Goal: Task Accomplishment & Management: Use online tool/utility

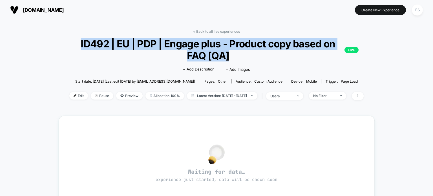
drag, startPoint x: 79, startPoint y: 43, endPoint x: 270, endPoint y: 52, distance: 190.9
click at [270, 52] on span "ID492 | EU | PDP | Engage plus - Product copy based on FAQ [QA] LIVE" at bounding box center [216, 50] width 284 height 24
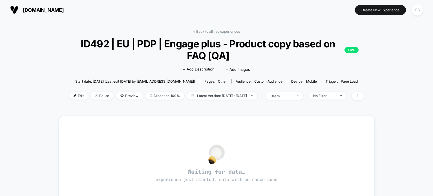
click at [285, 25] on div "< Back to all live experiences ID492 | EU | PDP | Engage plus - Product copy ba…" at bounding box center [216, 183] width 433 height 326
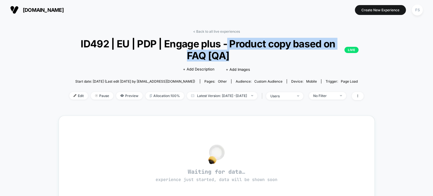
drag, startPoint x: 238, startPoint y: 56, endPoint x: 228, endPoint y: 48, distance: 13.2
click at [228, 48] on span "ID492 | EU | PDP | Engage plus - Product copy based on FAQ [QA] LIVE" at bounding box center [216, 50] width 284 height 24
drag, startPoint x: 229, startPoint y: 45, endPoint x: 206, endPoint y: 58, distance: 25.9
click at [206, 58] on span "ID492 | EU | PDP | Engage plus - Product copy based on FAQ [QA] LIVE" at bounding box center [216, 50] width 284 height 24
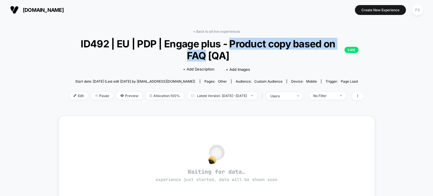
click at [229, 44] on span "ID492 | EU | PDP | Engage plus - Product copy based on FAQ [QA] LIVE" at bounding box center [216, 50] width 284 height 24
drag, startPoint x: 228, startPoint y: 40, endPoint x: 203, endPoint y: 52, distance: 27.6
click at [203, 52] on span "ID492 | EU | PDP | Engage plus - Product copy based on FAQ [QA] LIVE" at bounding box center [216, 50] width 284 height 24
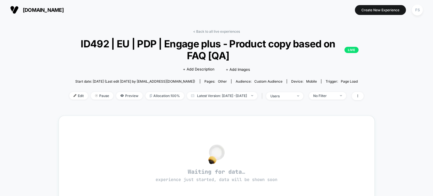
click at [282, 25] on div "< Back to all live experiences ID492 | EU | PDP | Engage plus - Product copy ba…" at bounding box center [216, 183] width 433 height 326
click at [70, 98] on span "Edit" at bounding box center [78, 96] width 19 height 8
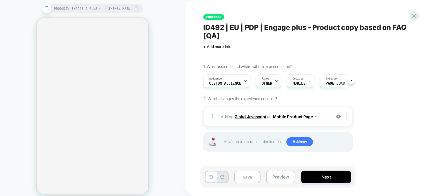
click at [244, 115] on b "Global Javascript" at bounding box center [250, 116] width 32 height 5
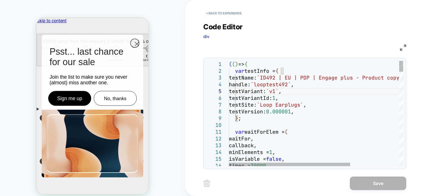
type textarea "**********"
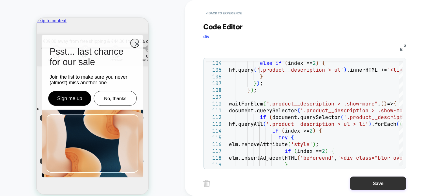
click at [371, 183] on button "Save" at bounding box center [378, 183] width 56 height 14
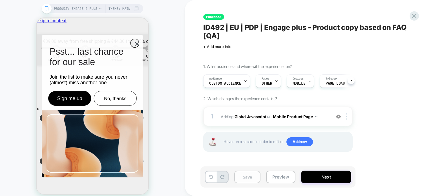
click at [248, 179] on button "Save" at bounding box center [247, 176] width 26 height 13
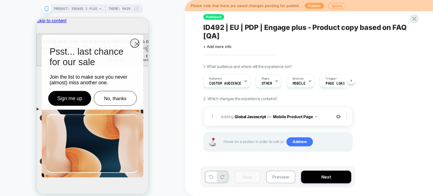
click at [0, 0] on button "Publish" at bounding box center [0, 0] width 0 height 0
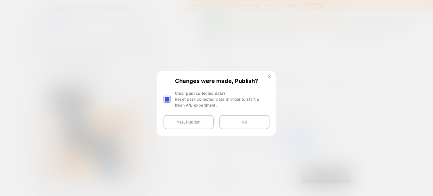
click at [165, 99] on div at bounding box center [166, 98] width 7 height 7
click at [0, 0] on button "Yes, Publish" at bounding box center [0, 0] width 0 height 0
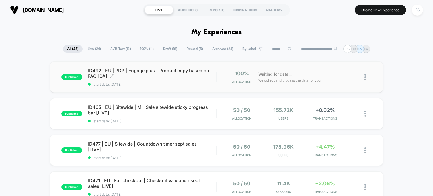
click at [166, 69] on span "ID492 | EU | PDP | Engage plus - Product copy based on FAQ [QA] Click to edit e…" at bounding box center [152, 73] width 128 height 11
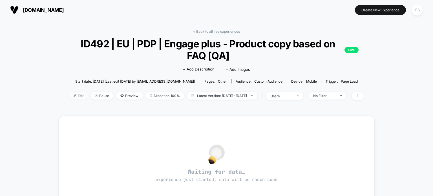
click at [69, 98] on span "Edit" at bounding box center [78, 96] width 19 height 8
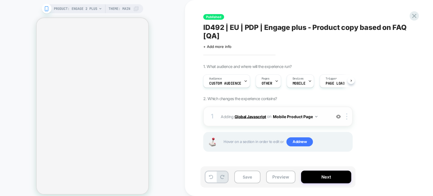
click at [253, 116] on b "Global Javascript" at bounding box center [250, 116] width 32 height 5
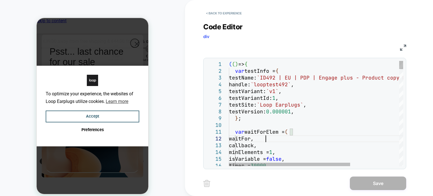
type textarea "**********"
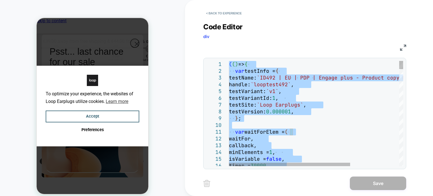
scroll to position [0, 4]
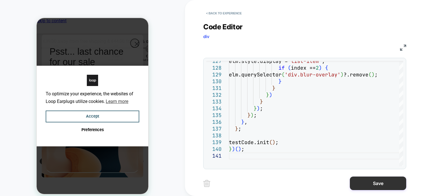
click at [0, 0] on button "Save" at bounding box center [0, 0] width 0 height 0
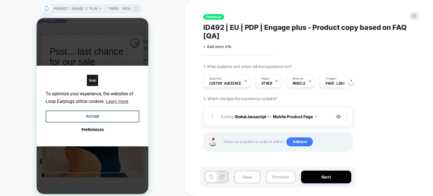
scroll to position [0, 0]
click at [0, 0] on button "Save" at bounding box center [0, 0] width 0 height 0
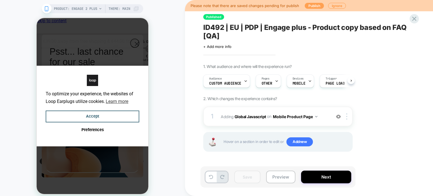
click at [308, 5] on button "Publish" at bounding box center [313, 6] width 19 height 6
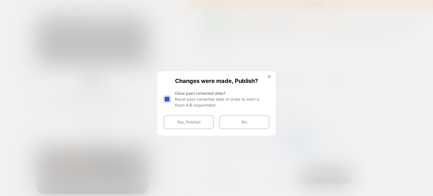
click at [167, 103] on div at bounding box center [167, 99] width 8 height 18
click at [0, 0] on div at bounding box center [0, 0] width 0 height 0
click at [0, 0] on button "Yes, Publish" at bounding box center [0, 0] width 0 height 0
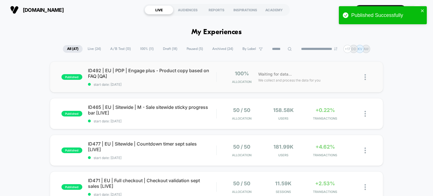
click at [115, 66] on div "published ID492 | EU | PDP | Engage plus - Product copy based on FAQ [QA] start…" at bounding box center [216, 76] width 333 height 31
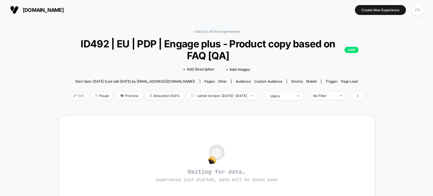
click at [70, 93] on span "Edit" at bounding box center [78, 96] width 19 height 8
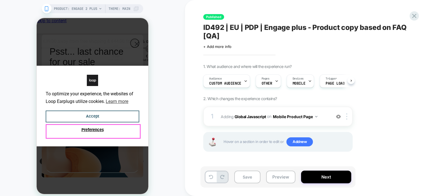
scroll to position [0, 4]
click at [0, 0] on b "Global Javascript" at bounding box center [0, 0] width 0 height 0
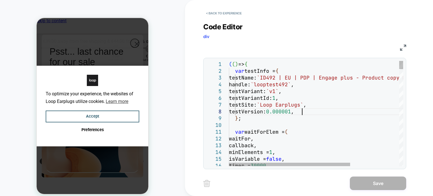
scroll to position [0, 0]
type textarea "**********"
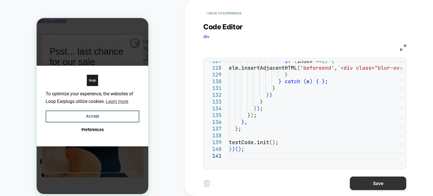
click at [0, 0] on button "Save" at bounding box center [0, 0] width 0 height 0
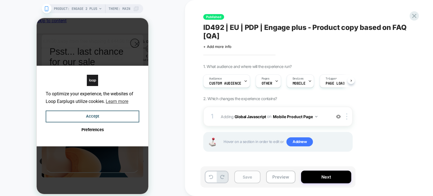
click at [0, 0] on button "Save" at bounding box center [0, 0] width 0 height 0
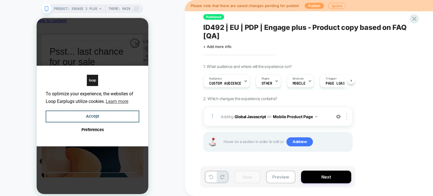
click at [310, 6] on button "Publish" at bounding box center [313, 6] width 19 height 6
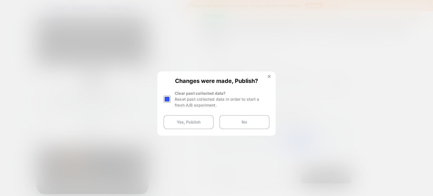
click at [167, 103] on div at bounding box center [167, 99] width 8 height 18
click at [0, 0] on div at bounding box center [0, 0] width 0 height 0
click at [0, 0] on button "Yes, Publish" at bounding box center [0, 0] width 0 height 0
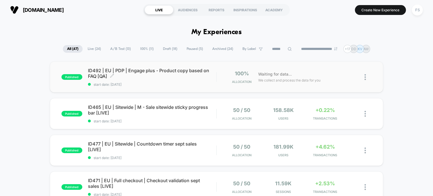
click at [162, 77] on span "ID492 | EU | PDP | Engage plus - Product copy based on FAQ [QA] Click to edit e…" at bounding box center [152, 73] width 128 height 11
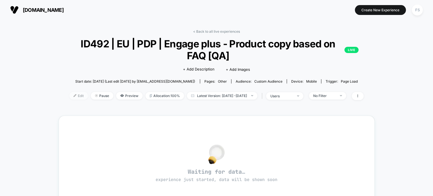
click at [72, 97] on span "Edit" at bounding box center [78, 96] width 19 height 8
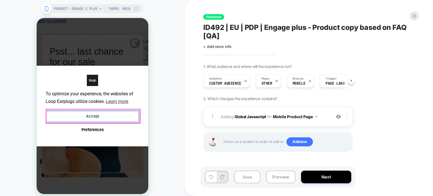
click at [89, 115] on button "Accept" at bounding box center [93, 116] width 94 height 12
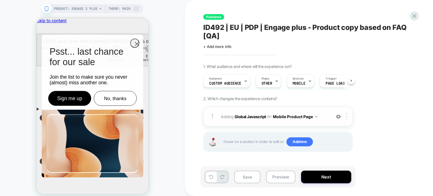
click at [246, 114] on b "Global Javascript" at bounding box center [250, 116] width 32 height 5
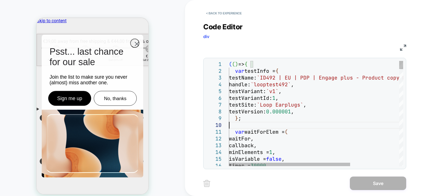
click at [0, 0] on div "( ( ) => { var testInfo = { testName: `ID492 | EU | PDP | Engage plus - Product…" at bounding box center [0, 0] width 0 height 0
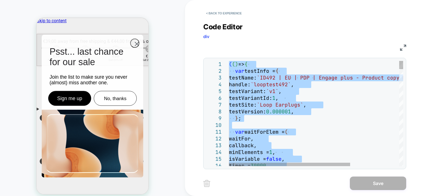
type textarea "**********"
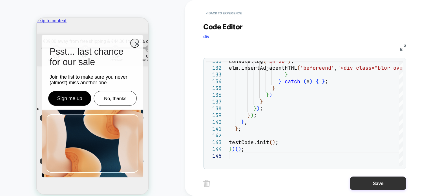
click at [0, 0] on button "Save" at bounding box center [0, 0] width 0 height 0
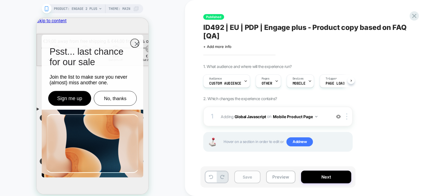
click at [243, 178] on button "Save" at bounding box center [247, 176] width 26 height 13
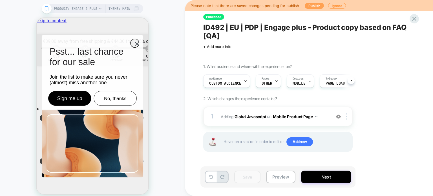
click at [0, 0] on button "Publish" at bounding box center [0, 0] width 0 height 0
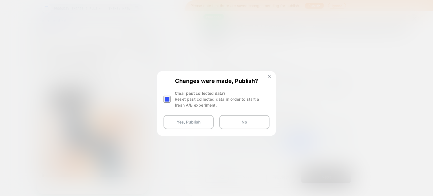
click at [169, 100] on div at bounding box center [166, 98] width 7 height 7
click at [0, 0] on button "Yes, Publish" at bounding box center [0, 0] width 0 height 0
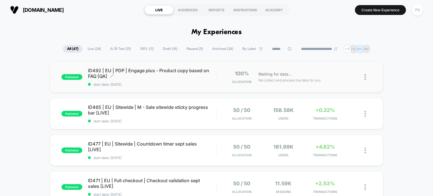
click at [101, 85] on span "start date: [DATE]" at bounding box center [152, 84] width 128 height 4
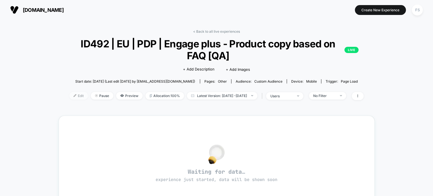
click at [69, 97] on span "Edit" at bounding box center [78, 96] width 19 height 8
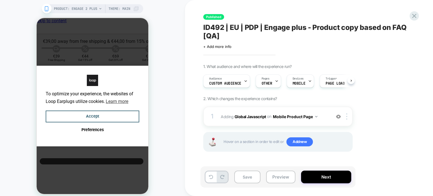
scroll to position [0, 4]
click at [237, 115] on b "Global Javascript" at bounding box center [250, 116] width 32 height 5
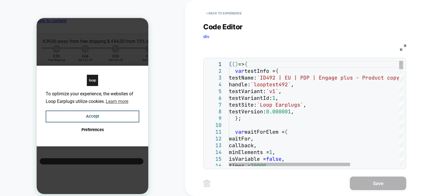
scroll to position [0, 0]
click at [0, 0] on div "( ( ) => { var testInfo = { testName: `ID492 | EU | PDP | Engage plus - Product…" at bounding box center [0, 0] width 0 height 0
type textarea "**********"
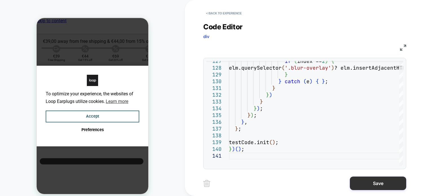
click at [380, 181] on button "Save" at bounding box center [378, 183] width 56 height 14
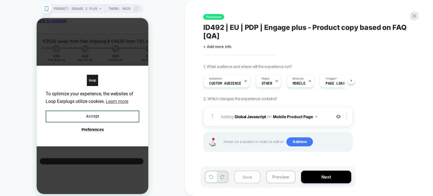
click at [0, 0] on button "Save" at bounding box center [0, 0] width 0 height 0
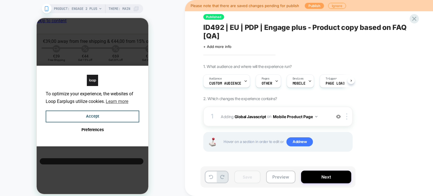
click at [315, 6] on button "Publish" at bounding box center [313, 6] width 19 height 6
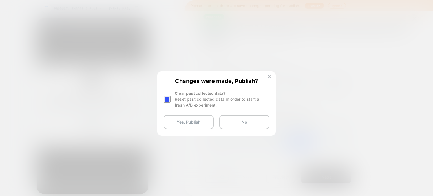
click at [0, 0] on div at bounding box center [0, 0] width 0 height 0
click at [178, 117] on button "Yes, Publish" at bounding box center [188, 122] width 50 height 14
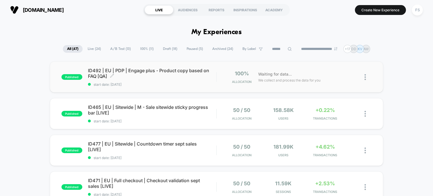
click at [140, 75] on span "ID492 | EU | PDP | Engage plus - Product copy based on FAQ [QA] Click to edit e…" at bounding box center [152, 73] width 128 height 11
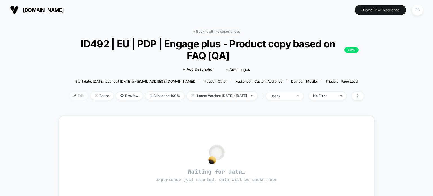
click at [69, 98] on span "Edit" at bounding box center [78, 96] width 19 height 8
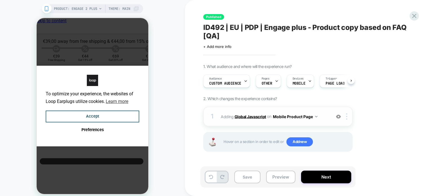
click at [255, 115] on b "Global Javascript" at bounding box center [250, 116] width 32 height 5
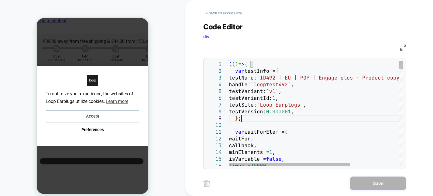
type textarea "**********"
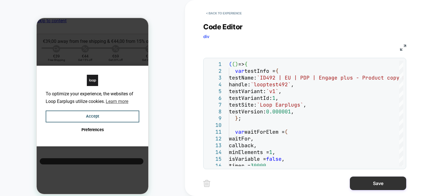
click at [373, 184] on button "Save" at bounding box center [378, 183] width 56 height 14
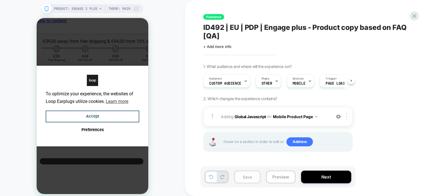
click at [243, 179] on button "Save" at bounding box center [247, 176] width 26 height 13
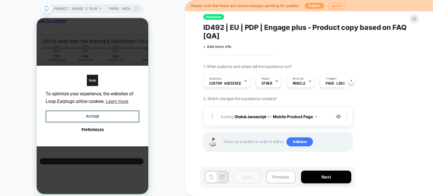
click at [0, 0] on button "Publish" at bounding box center [0, 0] width 0 height 0
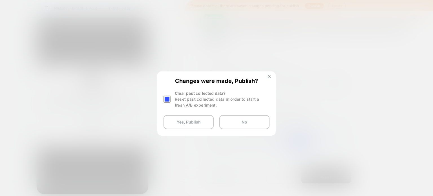
click at [0, 0] on div at bounding box center [0, 0] width 0 height 0
click at [174, 125] on button "Yes, Publish" at bounding box center [188, 122] width 50 height 14
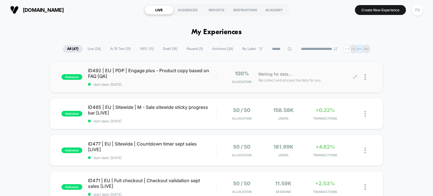
click at [366, 75] on div at bounding box center [367, 76] width 7 height 13
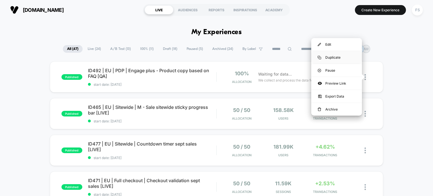
click at [336, 57] on div "Duplicate" at bounding box center [336, 57] width 51 height 13
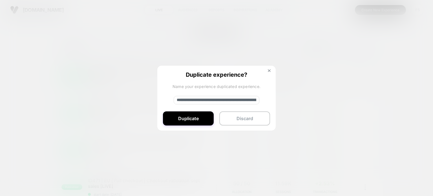
click at [230, 97] on input "**********" at bounding box center [216, 100] width 86 height 8
paste input
type input "**********"
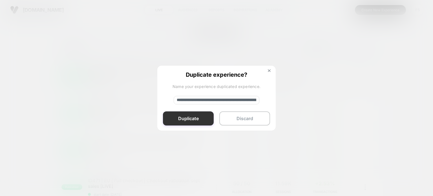
click at [179, 121] on button "Duplicate" at bounding box center [188, 118] width 51 height 14
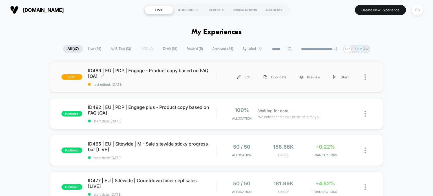
click at [162, 68] on span "ID489 | EU | PDP | Engage - Product copy based on FAQ [QA] Click to edit experi…" at bounding box center [152, 73] width 128 height 11
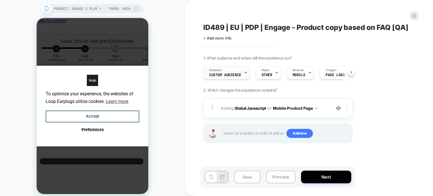
click at [244, 74] on icon at bounding box center [246, 73] width 4 height 4
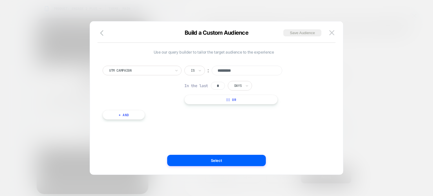
click at [258, 75] on div "Is ︰ ********* In the last * Days || Or" at bounding box center [237, 85] width 107 height 39
click at [249, 72] on input "*********" at bounding box center [247, 71] width 70 height 10
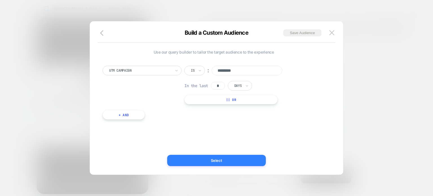
type input "*********"
click at [222, 161] on button "Select" at bounding box center [216, 160] width 99 height 11
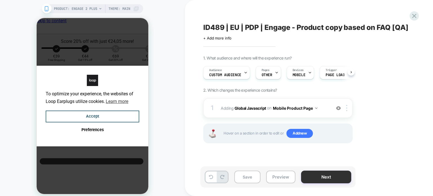
click at [0, 0] on button "Next" at bounding box center [0, 0] width 0 height 0
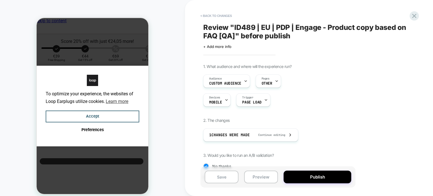
scroll to position [59, 0]
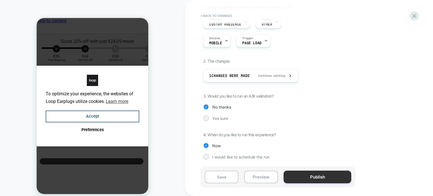
click at [0, 0] on button "Publish" at bounding box center [0, 0] width 0 height 0
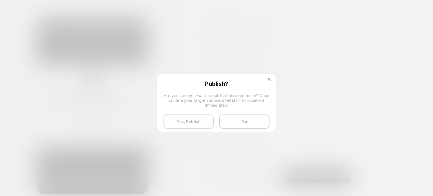
click at [0, 0] on button "Yes, Publish" at bounding box center [0, 0] width 0 height 0
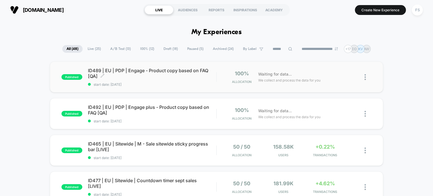
click at [150, 71] on span "ID489 | EU | PDP | Engage - Product copy based on FAQ [QA] Click to edit experi…" at bounding box center [152, 73] width 128 height 11
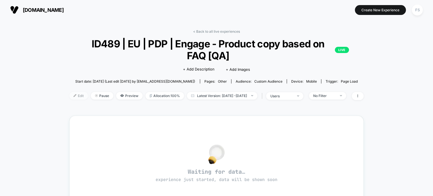
click at [72, 95] on span "Edit" at bounding box center [78, 96] width 19 height 8
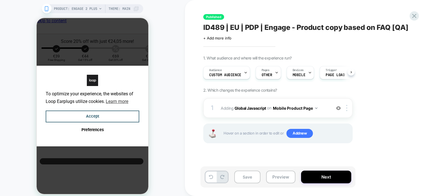
scroll to position [0, 4]
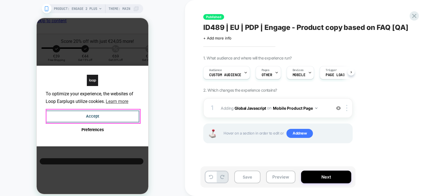
click at [121, 116] on button "Accept" at bounding box center [93, 116] width 94 height 12
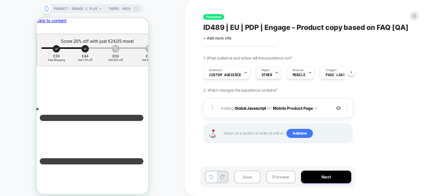
scroll to position [0, 0]
click at [0, 0] on span "OTHER" at bounding box center [0, 0] width 0 height 0
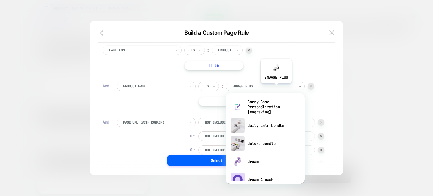
click at [0, 0] on div at bounding box center [0, 0] width 0 height 0
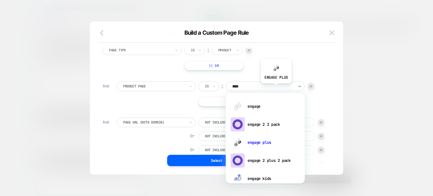
type input "*****"
click at [255, 106] on div "engage" at bounding box center [264, 106] width 73 height 18
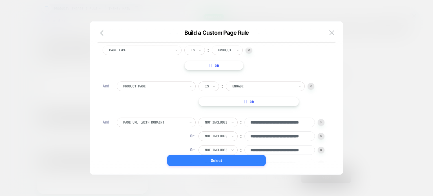
click at [0, 0] on button "Select" at bounding box center [0, 0] width 0 height 0
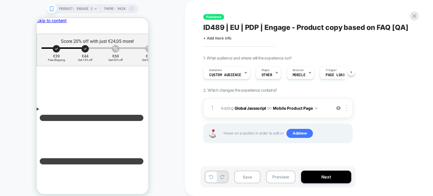
scroll to position [0, 0]
click at [252, 178] on button "Save" at bounding box center [247, 176] width 26 height 13
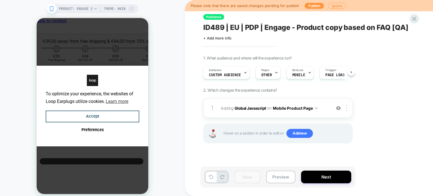
scroll to position [0, 4]
click at [309, 4] on button "Publish" at bounding box center [313, 6] width 19 height 6
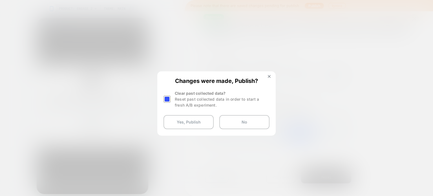
click at [0, 0] on div at bounding box center [0, 0] width 0 height 0
click at [178, 117] on button "Yes, Publish" at bounding box center [188, 122] width 50 height 14
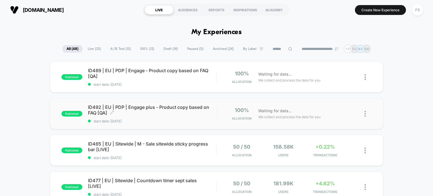
click at [104, 106] on span "ID492 | EU | PDP | Engage plus - Product copy based on FAQ [QA] Click to edit e…" at bounding box center [152, 109] width 128 height 11
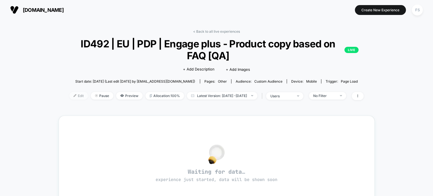
click at [69, 94] on span "Edit" at bounding box center [78, 96] width 19 height 8
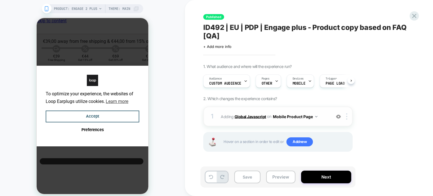
click at [0, 0] on b "Global Javascript" at bounding box center [0, 0] width 0 height 0
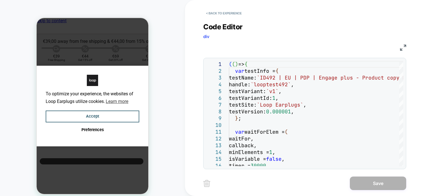
click at [0, 0] on img at bounding box center [0, 0] width 0 height 0
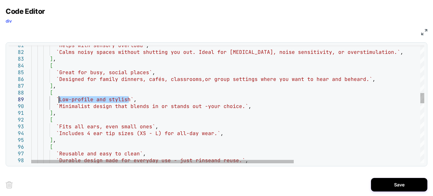
drag, startPoint x: 128, startPoint y: 99, endPoint x: 59, endPoint y: 100, distance: 69.9
click at [59, 100] on div "`Helps with sensory overload` , `Calms noisy spaces without shutting you out. I…" at bounding box center [322, 175] width 582 height 1348
click at [244, 107] on div "`Helps with sensory overload` , `Calms noisy spaces without shutting you out. I…" at bounding box center [322, 175] width 582 height 1348
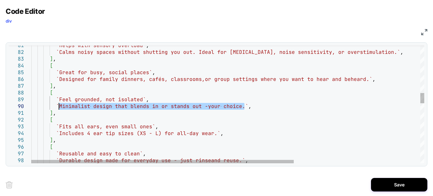
click at [59, 107] on div "`Helps with sensory overload` , `Calms noisy spaces without shutting you out. I…" at bounding box center [322, 175] width 582 height 1348
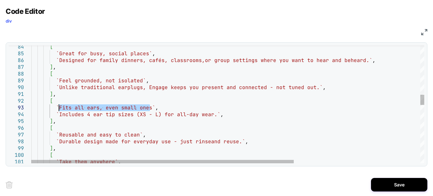
drag, startPoint x: 151, startPoint y: 109, endPoint x: 58, endPoint y: 108, distance: 92.7
click at [58, 108] on div "[ `Great for busy, social places` , `Designed for family dinners, cafés, classr…" at bounding box center [322, 156] width 582 height 1348
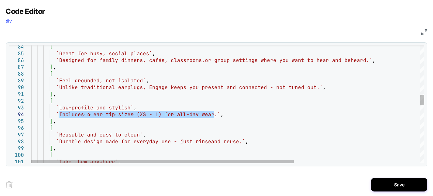
drag, startPoint x: 213, startPoint y: 113, endPoint x: 58, endPoint y: 116, distance: 154.7
click at [58, 116] on div "[ `Great for busy, social places` , `Designed for family dinners, cafés, classr…" at bounding box center [322, 156] width 582 height 1348
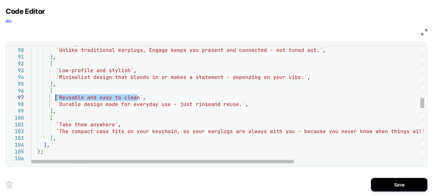
drag, startPoint x: 139, startPoint y: 97, endPoint x: 57, endPoint y: 98, distance: 82.0
click at [57, 98] on div "`Feel grounded, not isolated` , `Unlike traditional earplugs, Engage keeps you …" at bounding box center [322, 119] width 582 height 1348
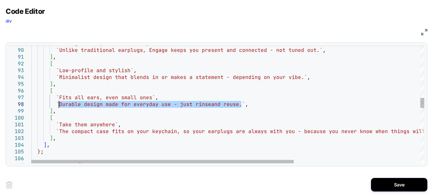
drag, startPoint x: 241, startPoint y: 103, endPoint x: 59, endPoint y: 103, distance: 181.4
click at [59, 103] on div "`Feel grounded, not isolated` , `Unlike traditional earplugs, Engage keeps you …" at bounding box center [322, 119] width 582 height 1348
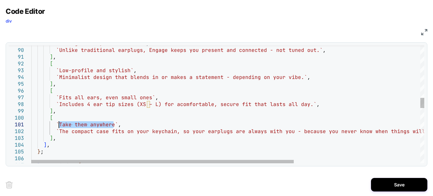
drag, startPoint x: 114, startPoint y: 123, endPoint x: 59, endPoint y: 124, distance: 54.7
click at [59, 124] on div "`Feel grounded, not isolated` , `Unlike traditional earplugs, Engage keeps you …" at bounding box center [322, 119] width 582 height 1348
click at [60, 129] on div "`Feel grounded, not isolated` , `Unlike traditional earplugs, Engage keeps you …" at bounding box center [322, 119] width 582 height 1348
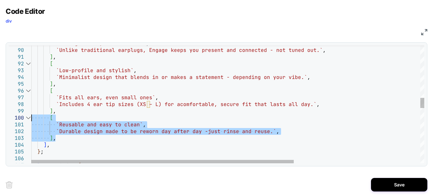
drag, startPoint x: 61, startPoint y: 139, endPoint x: 12, endPoint y: 118, distance: 53.5
click at [31, 118] on div "`Feel grounded, not isolated` , `Unlike traditional earplugs, Engage keeps you …" at bounding box center [322, 119] width 582 height 1348
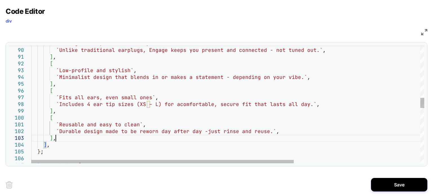
click at [58, 137] on div "`Feel grounded, not isolated` , `Unlike traditional earplugs, Engage keeps you …" at bounding box center [322, 119] width 582 height 1348
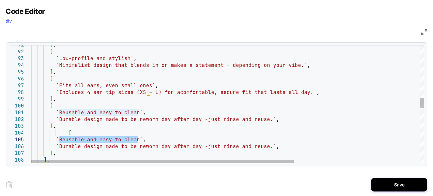
drag, startPoint x: 139, startPoint y: 141, endPoint x: 59, endPoint y: 141, distance: 79.1
click at [59, 141] on div "] , [ `Low-profile and stylish` , `Minimalist design that blends in or makes a …" at bounding box center [322, 120] width 582 height 1375
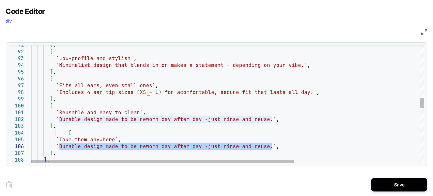
drag, startPoint x: 272, startPoint y: 148, endPoint x: 58, endPoint y: 143, distance: 214.1
click at [58, 143] on div "] , [ `Low-profile and stylish` , `Minimalist design that blends in or makes a …" at bounding box center [322, 120] width 582 height 1375
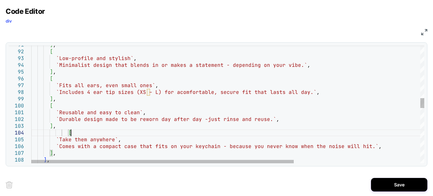
click at [79, 131] on div "] , [ `Low-profile and stylish` , `Minimalist design that blends in or makes a …" at bounding box center [322, 120] width 582 height 1375
click at [68, 133] on div "] , [ `Low-profile and stylish` , `Minimalist design that blends in or makes a …" at bounding box center [322, 120] width 582 height 1375
type textarea "**********"
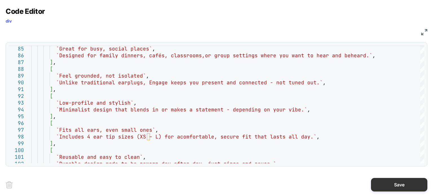
click at [398, 184] on button "Save" at bounding box center [399, 185] width 56 height 14
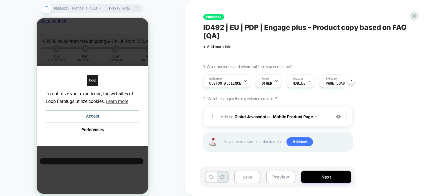
scroll to position [0, 0]
click at [0, 0] on button "Save" at bounding box center [0, 0] width 0 height 0
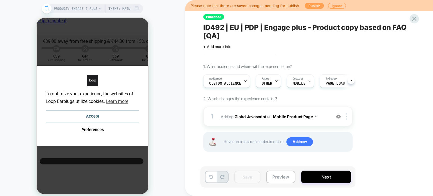
click at [309, 8] on button "Publish" at bounding box center [313, 6] width 19 height 6
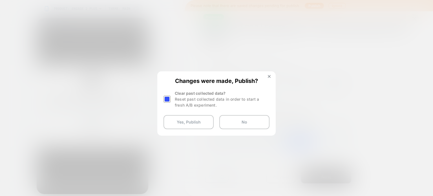
click at [0, 0] on div at bounding box center [0, 0] width 0 height 0
click at [185, 126] on button "Yes, Publish" at bounding box center [188, 122] width 50 height 14
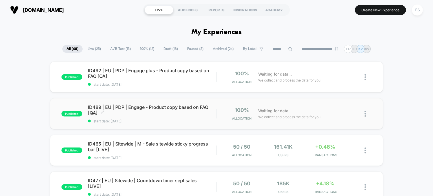
click at [154, 116] on div "ID489 | EU | PDP | Engage - Product copy based on FAQ [QA] Click to edit experi…" at bounding box center [152, 113] width 128 height 19
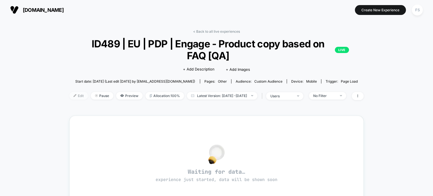
click at [71, 96] on span "Edit" at bounding box center [78, 96] width 19 height 8
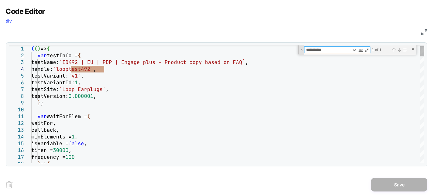
click at [0, 0] on div "Toggle Replace" at bounding box center [0, 0] width 0 height 0
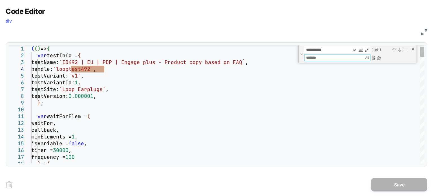
click at [0, 0] on textarea "Replace" at bounding box center [0, 0] width 0 height 0
paste textarea "**********"
type textarea "**********"
click at [0, 0] on div "Replace All (Ctrl+Alt+Enter)" at bounding box center [0, 0] width 0 height 0
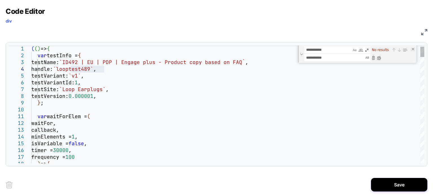
scroll to position [0, 0]
click at [0, 0] on div "( ( ) => { var testInfo = { testName: `ID492 | EU | PDP | Engage plus - Product…" at bounding box center [0, 0] width 0 height 0
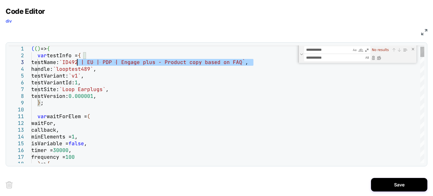
click at [0, 0] on div "( ( ) => { var testInfo = { testName: `ID492 | EU | PDP | Engage plus - Product…" at bounding box center [0, 0] width 0 height 0
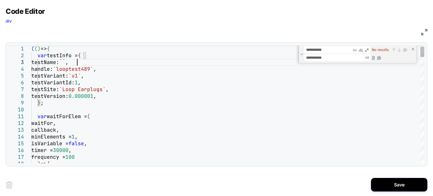
type textarea "**********"
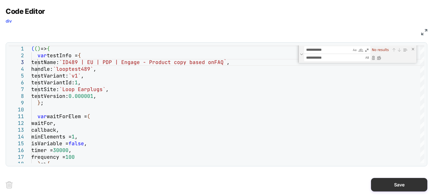
click at [392, 179] on button "Save" at bounding box center [399, 185] width 56 height 14
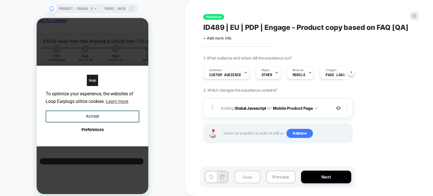
click at [0, 0] on button "Save" at bounding box center [0, 0] width 0 height 0
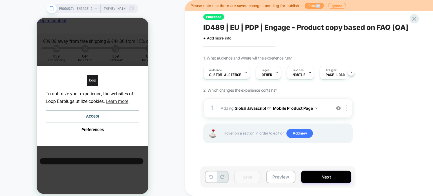
drag, startPoint x: 319, startPoint y: 2, endPoint x: 314, endPoint y: 3, distance: 5.3
click at [0, 0] on div "Please note that there are saved changes pending for publish Publish Ignore" at bounding box center [0, 0] width 0 height 0
click at [314, 3] on button "Publish" at bounding box center [313, 6] width 19 height 6
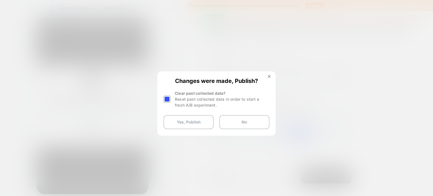
click at [0, 0] on div at bounding box center [0, 0] width 0 height 0
click at [178, 119] on button "Yes, Publish" at bounding box center [188, 122] width 50 height 14
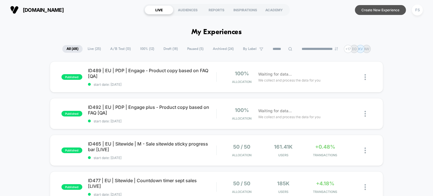
click at [366, 12] on button "Create New Experience" at bounding box center [380, 10] width 51 height 10
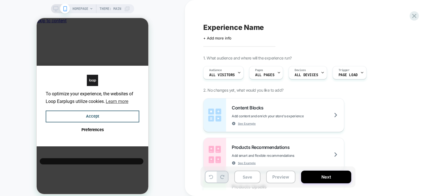
click at [0, 0] on span "All Visitors" at bounding box center [0, 0] width 0 height 0
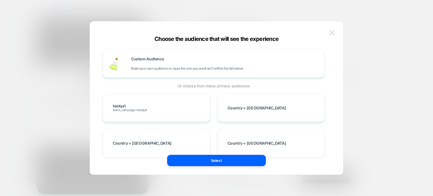
click at [0, 0] on button at bounding box center [0, 0] width 0 height 0
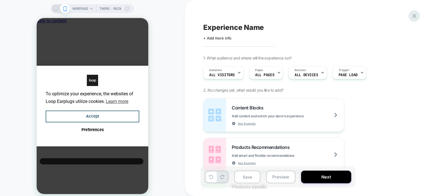
click at [0, 0] on icon at bounding box center [0, 0] width 0 height 0
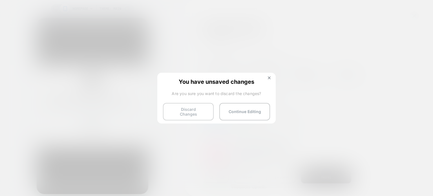
click at [0, 0] on button "Discard Changes" at bounding box center [0, 0] width 0 height 0
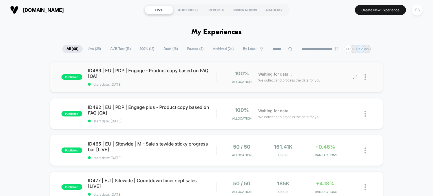
click at [363, 75] on div at bounding box center [363, 76] width 17 height 13
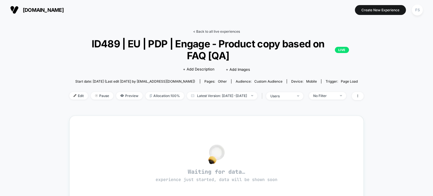
click at [223, 33] on link "< Back to all live experiences" at bounding box center [216, 31] width 47 height 4
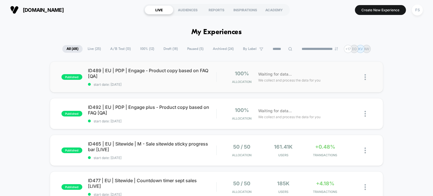
click at [365, 77] on img at bounding box center [364, 77] width 1 height 6
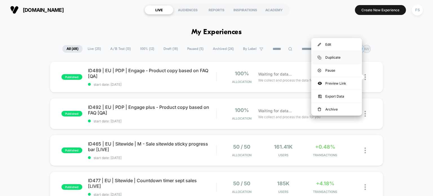
click at [346, 53] on div "Duplicate" at bounding box center [336, 57] width 51 height 13
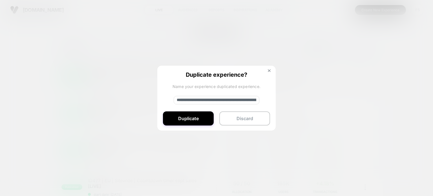
click at [213, 101] on input "**********" at bounding box center [216, 100] width 86 height 8
paste input
type input "**********"
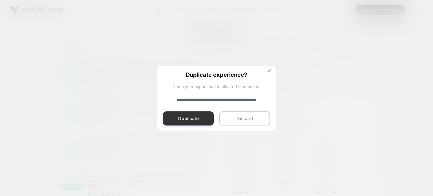
click at [202, 124] on button "Duplicate" at bounding box center [188, 118] width 51 height 14
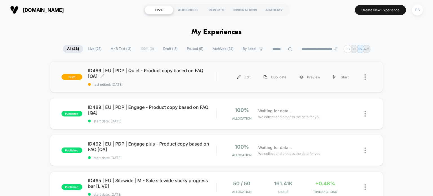
click at [150, 69] on span "ID486 | EU | PDP | Quiet - Product copy based on FAQ [QA] Click to edit experie…" at bounding box center [152, 73] width 128 height 11
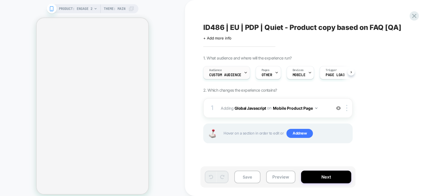
click at [239, 76] on span "Custom Audience" at bounding box center [225, 75] width 32 height 4
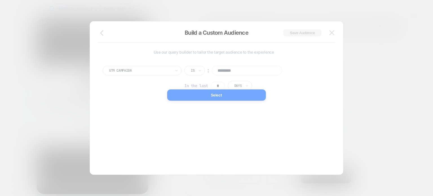
scroll to position [0, 4]
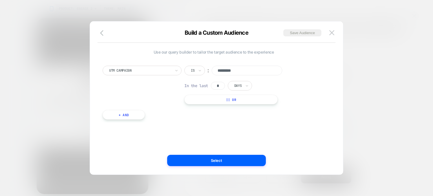
click at [252, 66] on input "*********" at bounding box center [247, 71] width 70 height 10
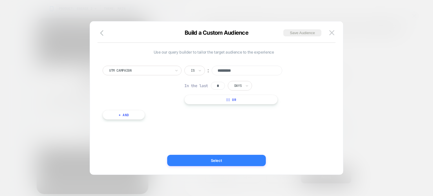
type input "*********"
click at [218, 158] on button "Select" at bounding box center [216, 160] width 99 height 11
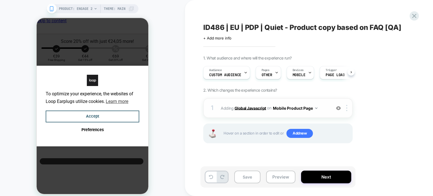
click at [246, 107] on b "Global Javascript" at bounding box center [250, 107] width 32 height 5
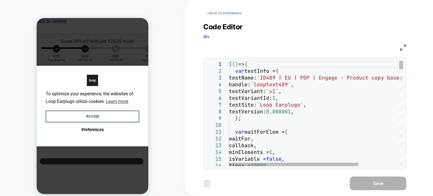
click at [0, 0] on div "( ( ) => { var testInfo = { testName: `ID489 | EU | PDP | Engage - Product copy…" at bounding box center [0, 0] width 0 height 0
type textarea "**********"
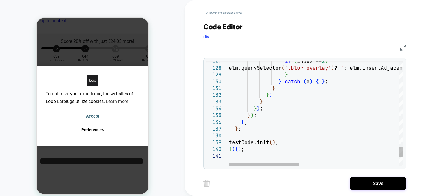
type textarea "**********"
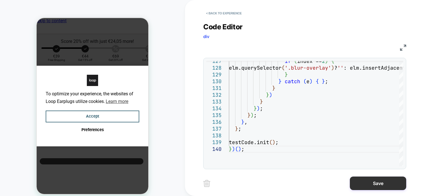
click at [0, 0] on button "Save" at bounding box center [0, 0] width 0 height 0
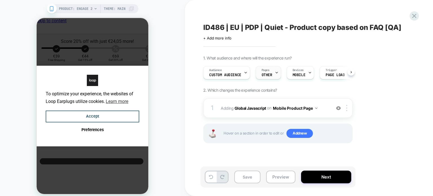
click at [270, 74] on span "OTHER" at bounding box center [266, 75] width 11 height 4
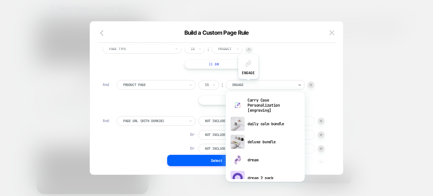
click at [248, 83] on div at bounding box center [263, 84] width 62 height 5
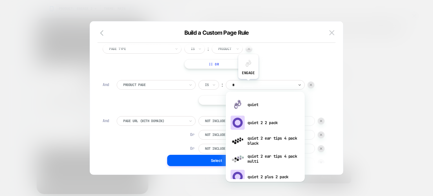
type input "**"
click at [0, 0] on div "quiet" at bounding box center [0, 0] width 0 height 0
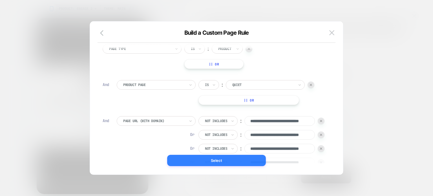
click at [233, 159] on button "Select" at bounding box center [216, 160] width 99 height 11
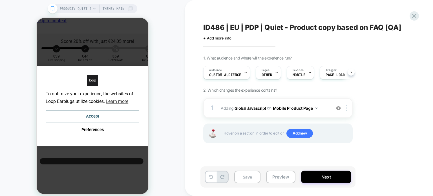
scroll to position [0, 0]
click at [314, 179] on button "Next" at bounding box center [326, 176] width 50 height 13
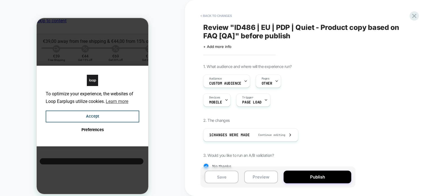
scroll to position [59, 0]
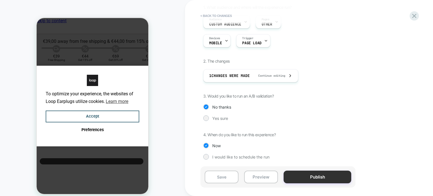
click at [313, 179] on button "Publish" at bounding box center [317, 176] width 68 height 13
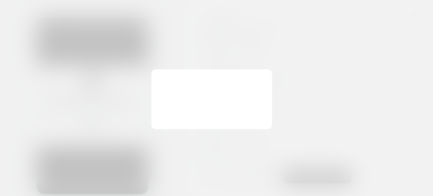
scroll to position [0, 0]
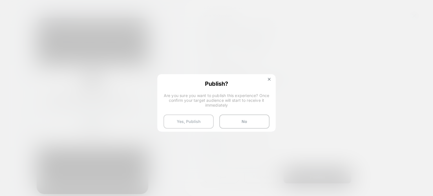
click at [0, 0] on button "Yes, Publish" at bounding box center [0, 0] width 0 height 0
